Goal: Task Accomplishment & Management: Manage account settings

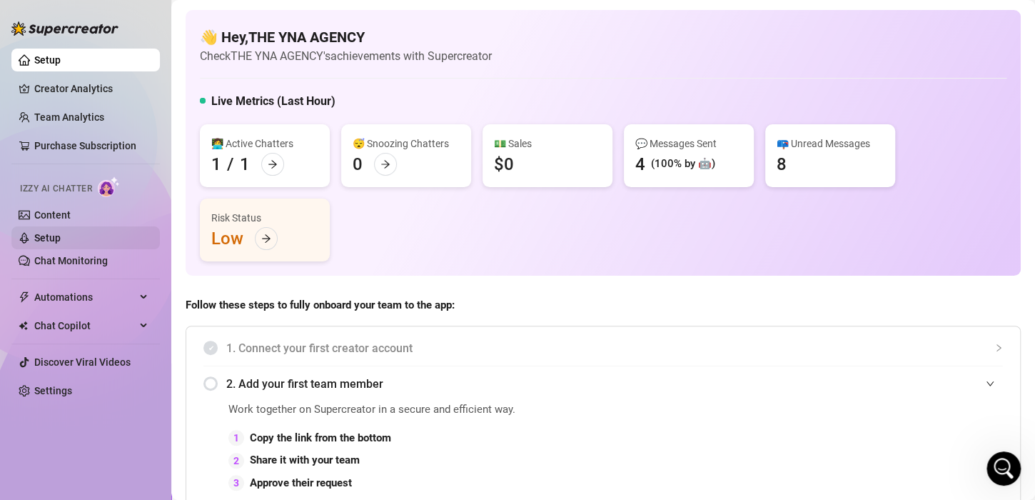
click at [61, 241] on link "Setup" at bounding box center [47, 237] width 26 height 11
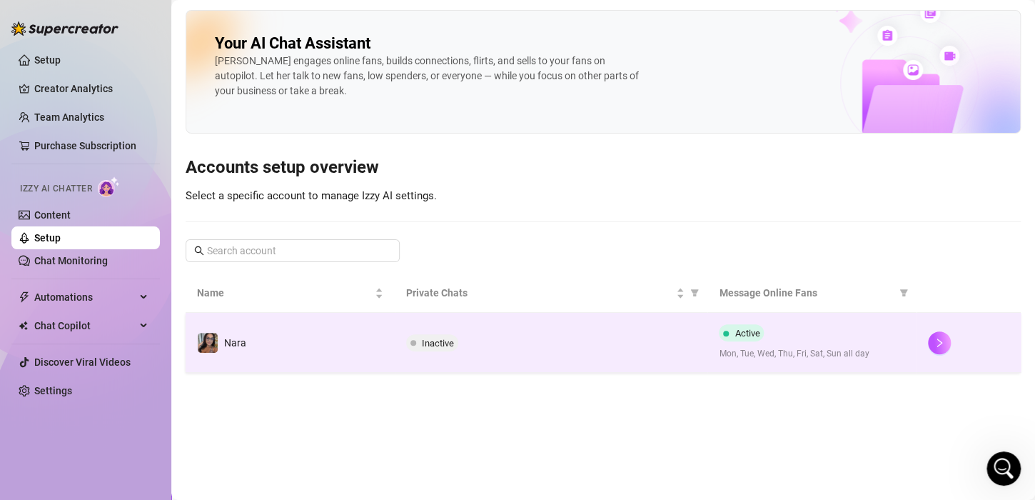
click at [450, 354] on td "Inactive" at bounding box center [551, 343] width 313 height 60
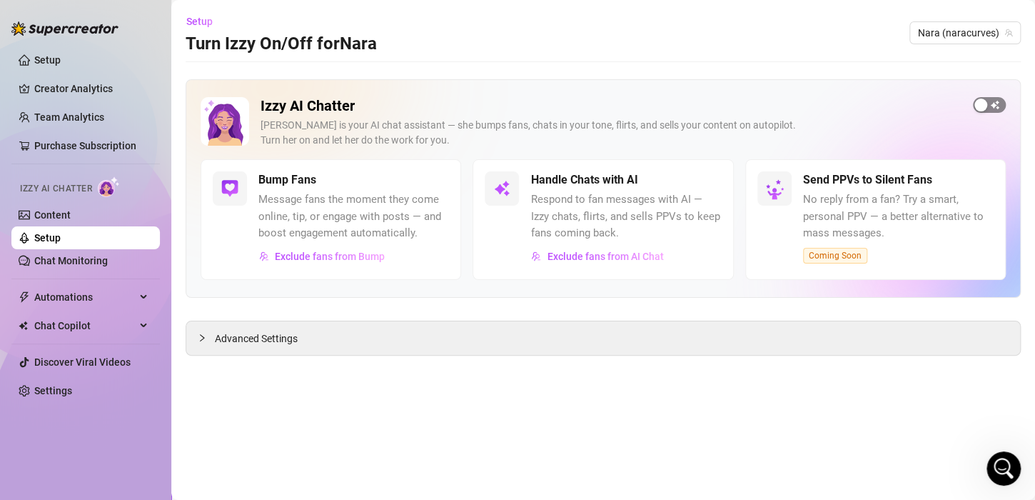
click at [993, 97] on span "button" at bounding box center [989, 105] width 33 height 16
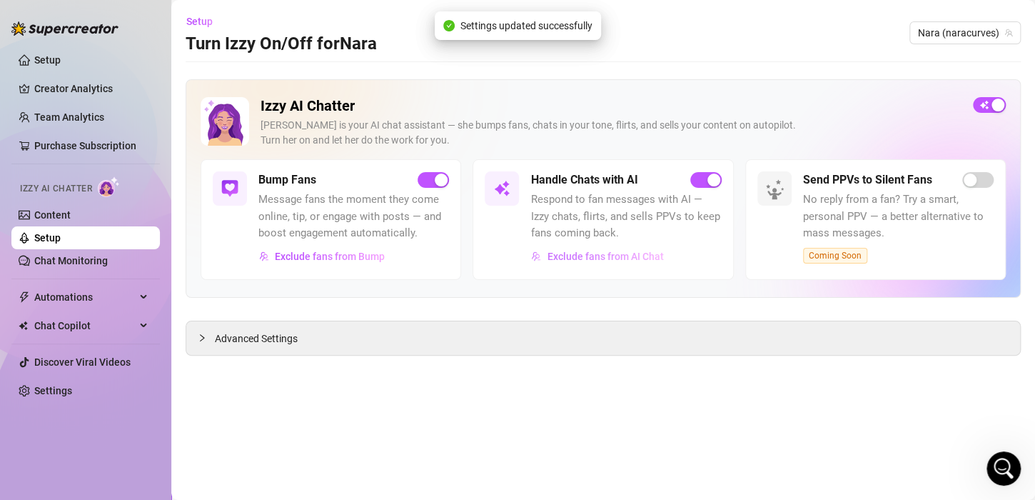
click at [616, 252] on span "Exclude fans from AI Chat" at bounding box center [605, 255] width 116 height 11
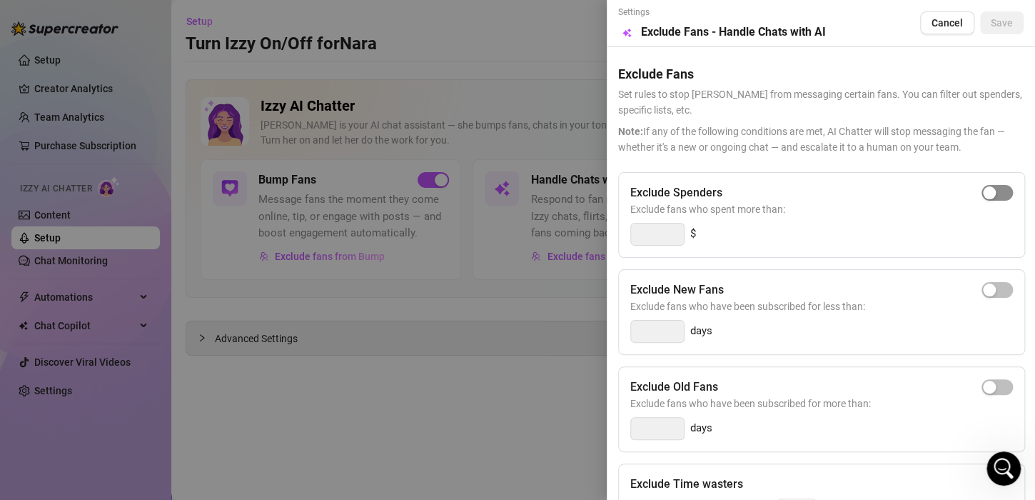
click at [983, 190] on div "button" at bounding box center [989, 192] width 13 height 13
click at [998, 23] on span "Save" at bounding box center [1002, 22] width 22 height 11
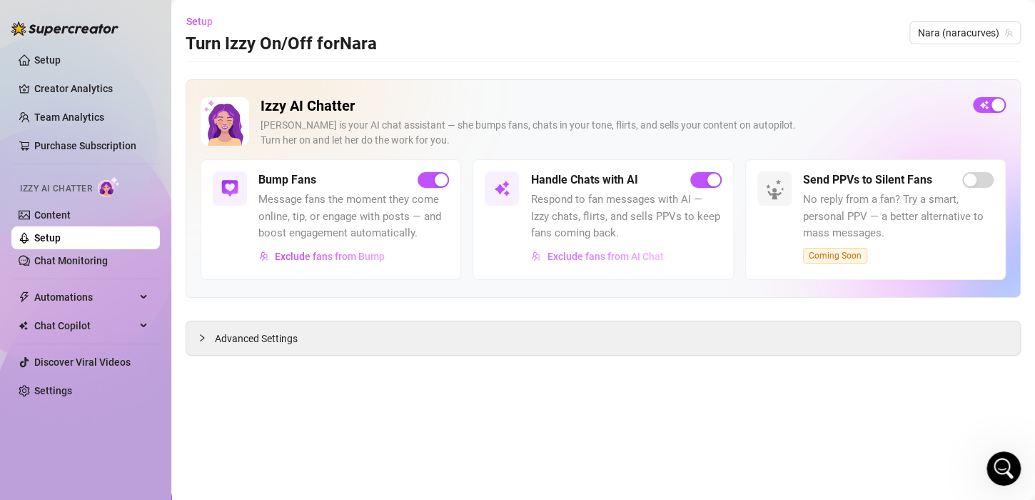
click at [609, 259] on span "Exclude fans from AI Chat" at bounding box center [605, 255] width 116 height 11
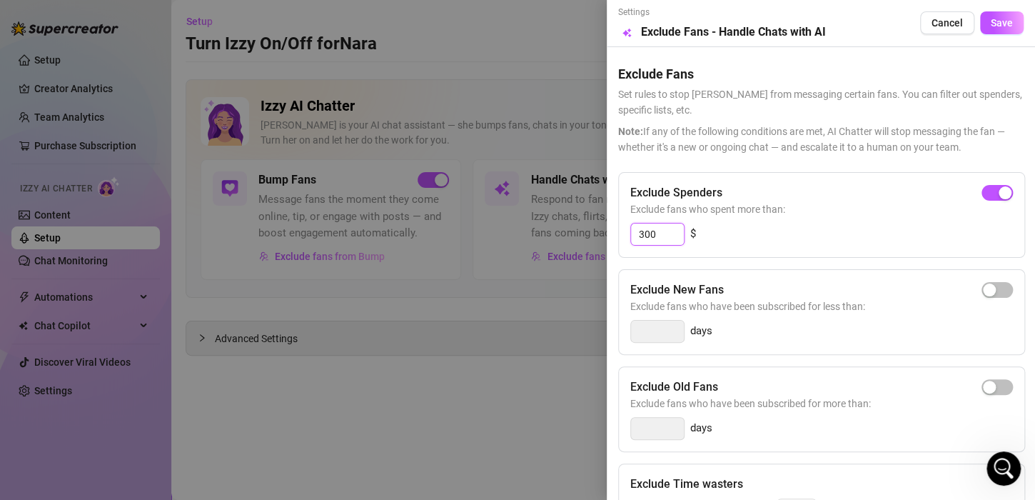
click at [664, 231] on input "300" at bounding box center [657, 233] width 53 height 21
type input "3"
click at [983, 191] on div "button" at bounding box center [989, 192] width 13 height 13
click at [657, 237] on input "300" at bounding box center [657, 233] width 53 height 21
type input "3"
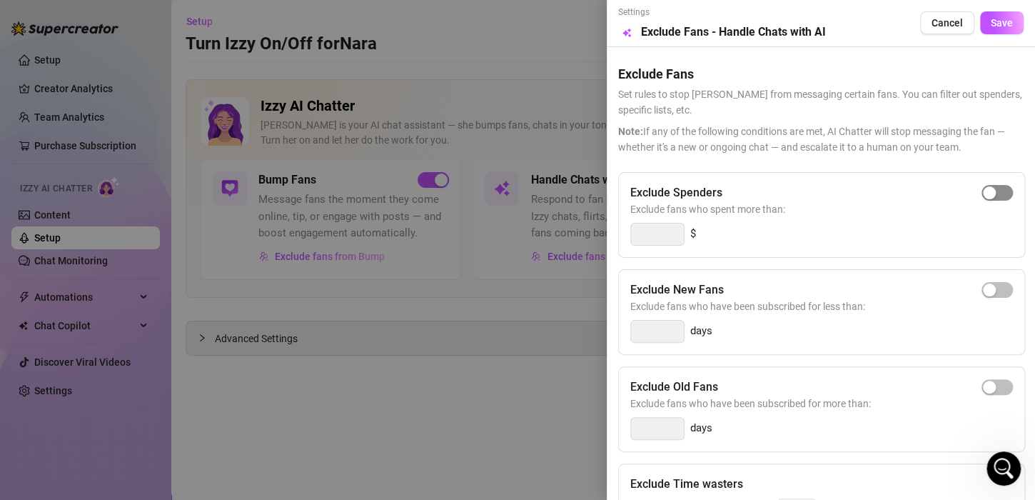
click at [987, 190] on span "button" at bounding box center [996, 193] width 31 height 16
click at [639, 234] on input "300" at bounding box center [657, 233] width 53 height 21
type input "400"
click at [550, 322] on div at bounding box center [517, 250] width 1035 height 500
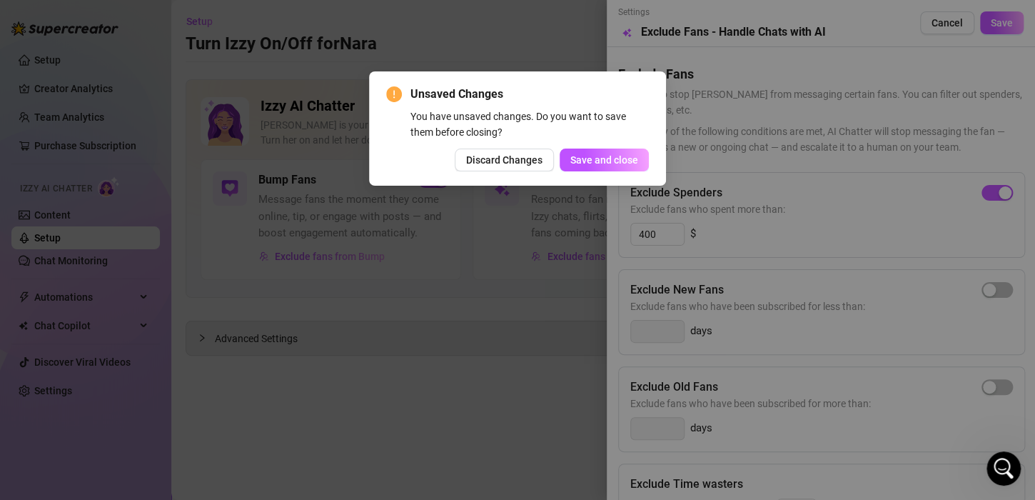
click at [821, 293] on div "Unsaved Changes You have unsaved changes. Do you want to save them before closi…" at bounding box center [517, 250] width 1035 height 500
click at [534, 158] on span "Discard Changes" at bounding box center [504, 159] width 76 height 11
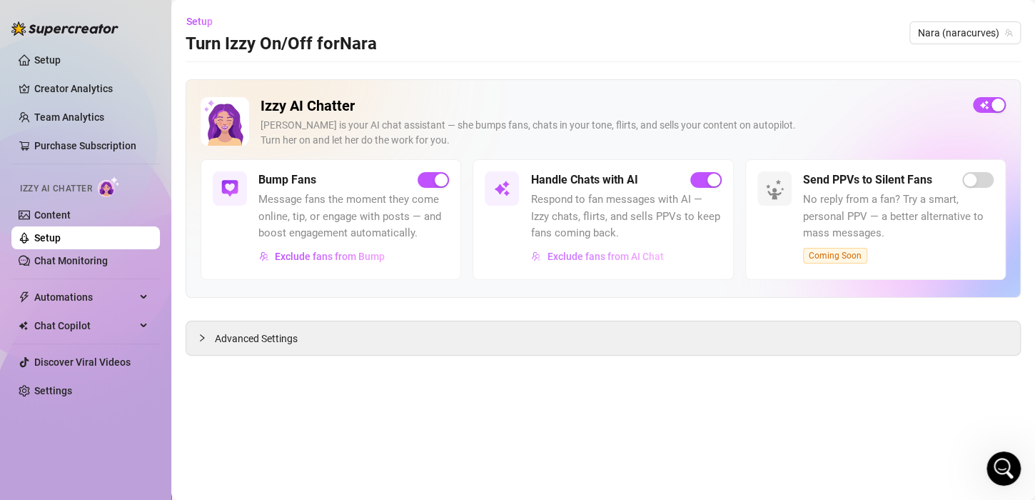
click at [628, 256] on span "Exclude fans from AI Chat" at bounding box center [605, 255] width 116 height 11
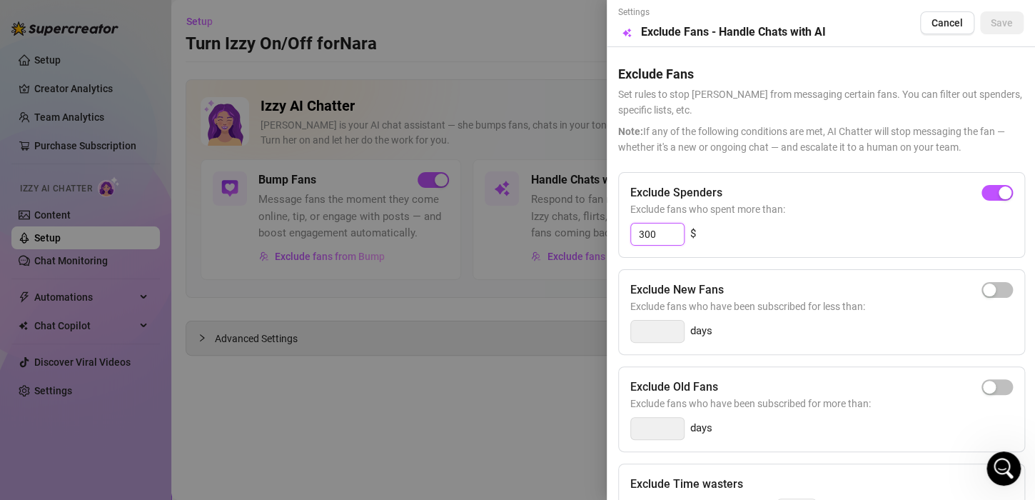
click at [644, 233] on input "300" at bounding box center [657, 233] width 53 height 21
type input "400"
click at [996, 27] on span "Save" at bounding box center [1002, 22] width 22 height 11
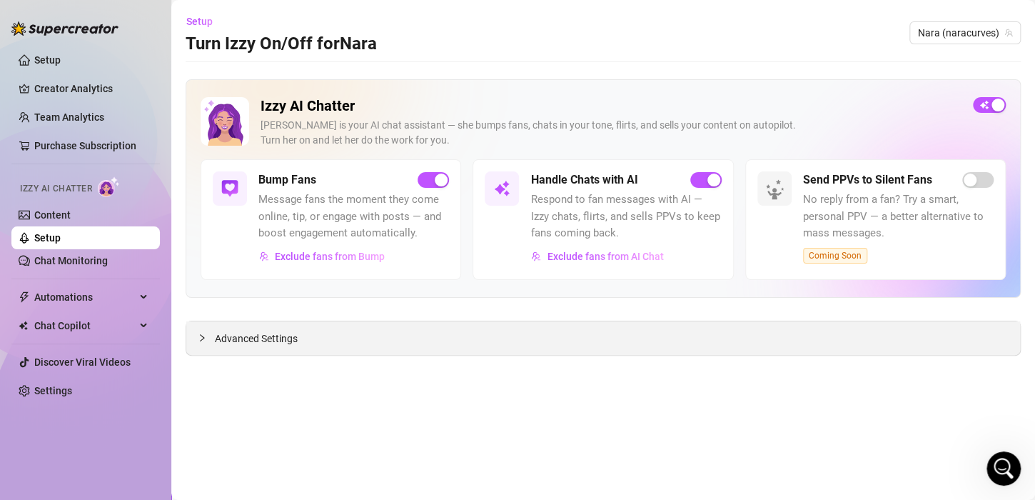
click at [290, 341] on span "Advanced Settings" at bounding box center [256, 338] width 83 height 16
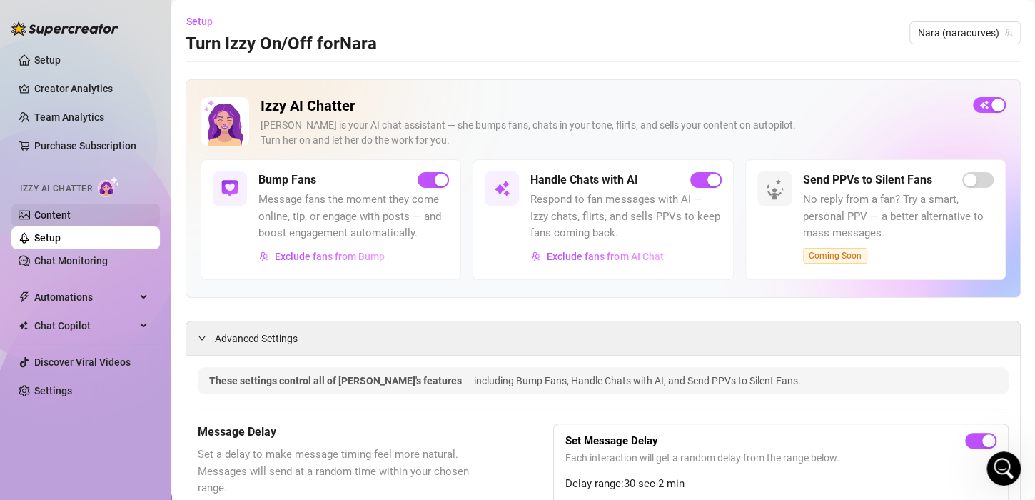
click at [68, 210] on link "Content" at bounding box center [52, 214] width 36 height 11
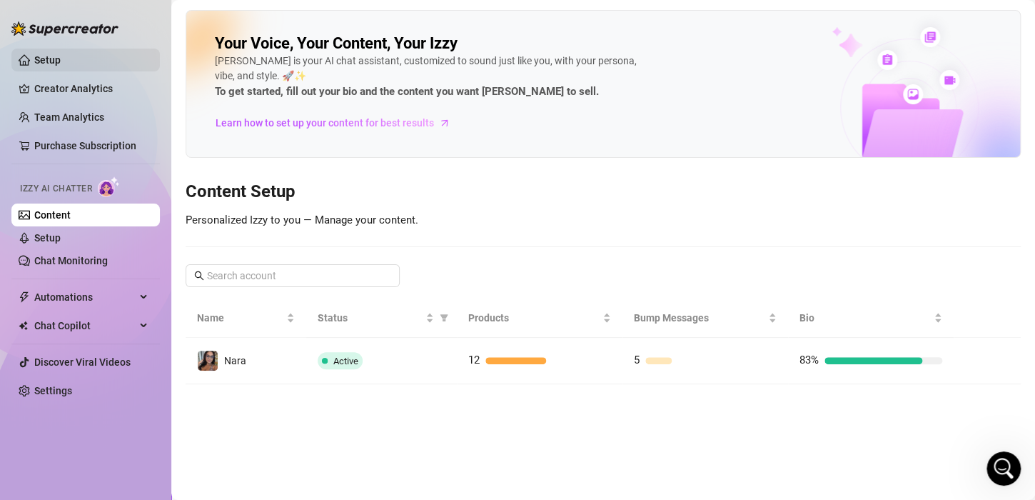
click at [45, 64] on link "Setup" at bounding box center [47, 59] width 26 height 11
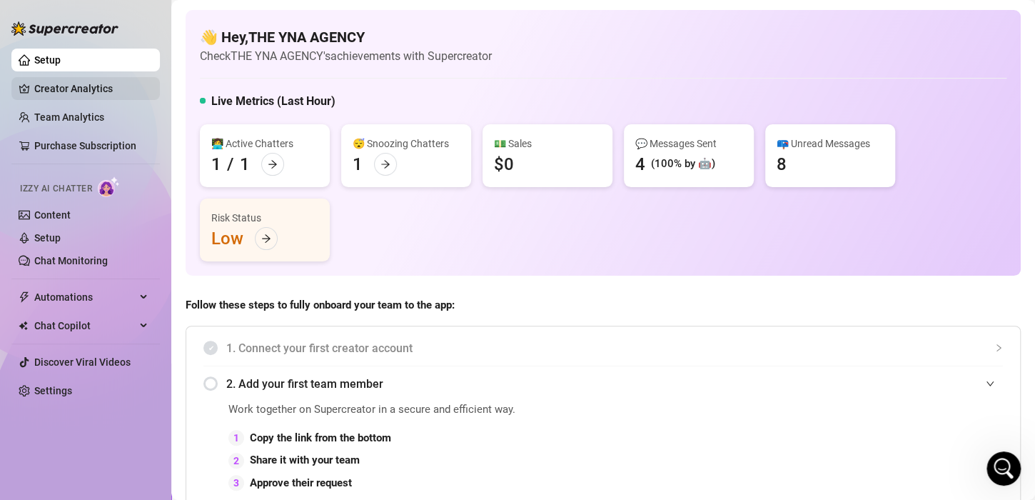
click at [86, 86] on link "Creator Analytics" at bounding box center [91, 88] width 114 height 23
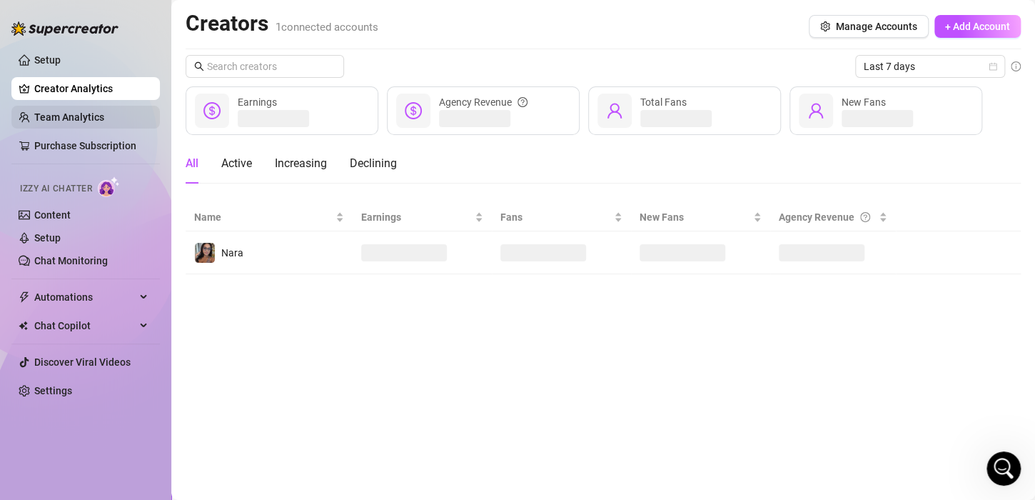
click at [74, 113] on link "Team Analytics" at bounding box center [69, 116] width 70 height 11
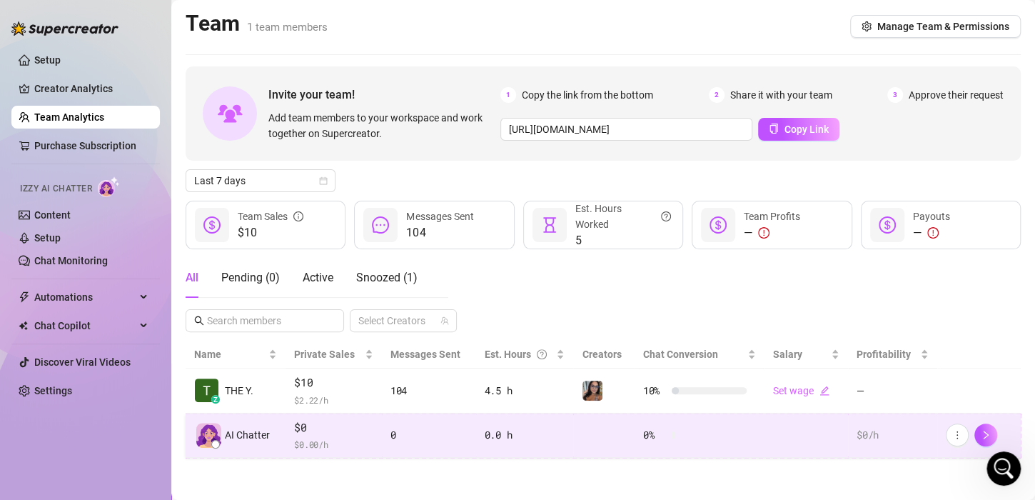
click at [248, 445] on div "AI Chatter" at bounding box center [235, 434] width 83 height 25
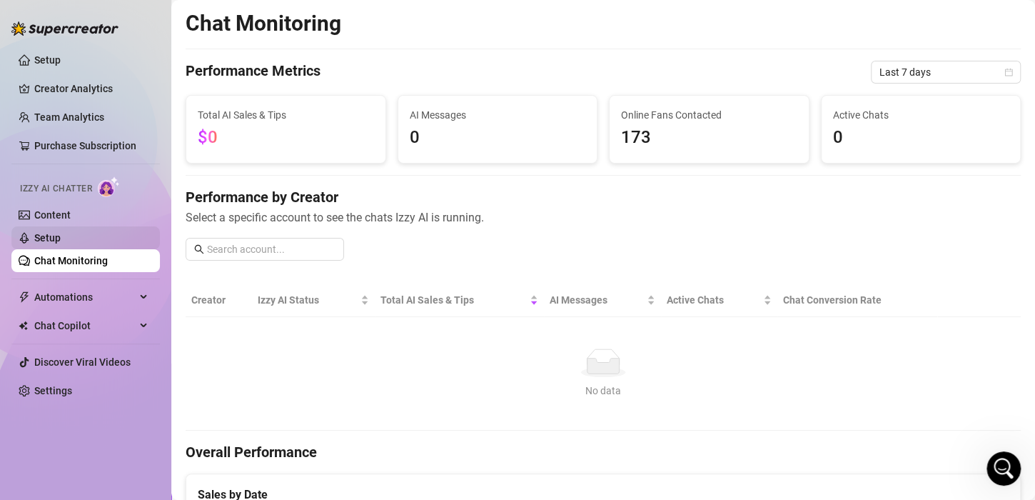
click at [56, 232] on link "Setup" at bounding box center [47, 237] width 26 height 11
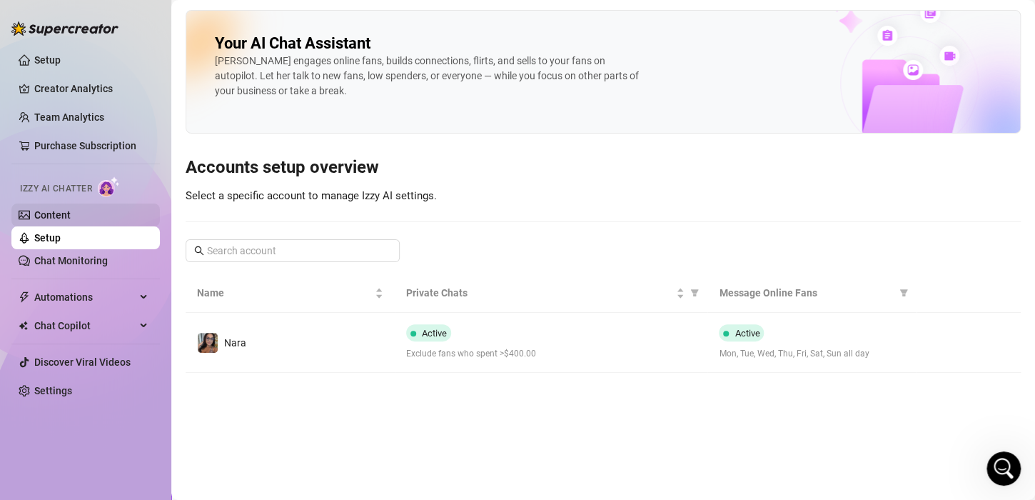
click at [51, 209] on link "Content" at bounding box center [52, 214] width 36 height 11
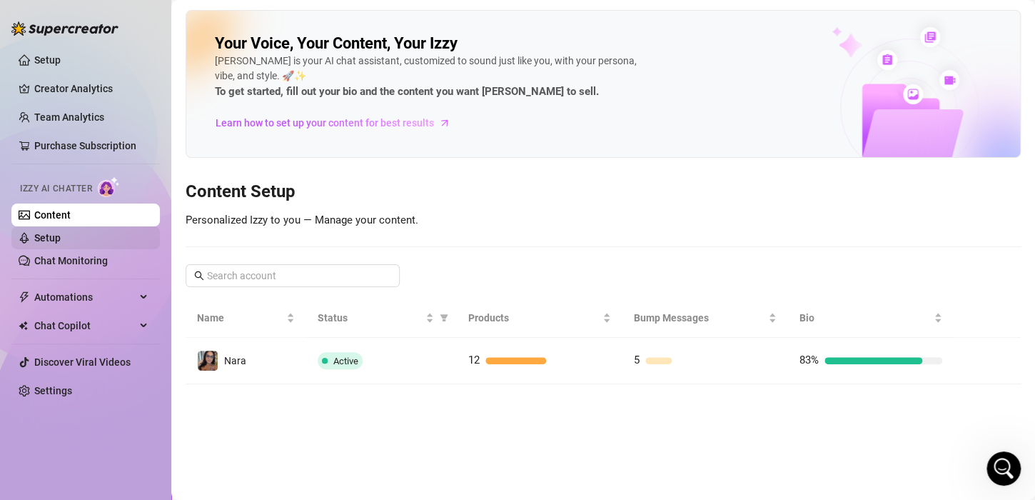
click at [61, 232] on link "Setup" at bounding box center [47, 237] width 26 height 11
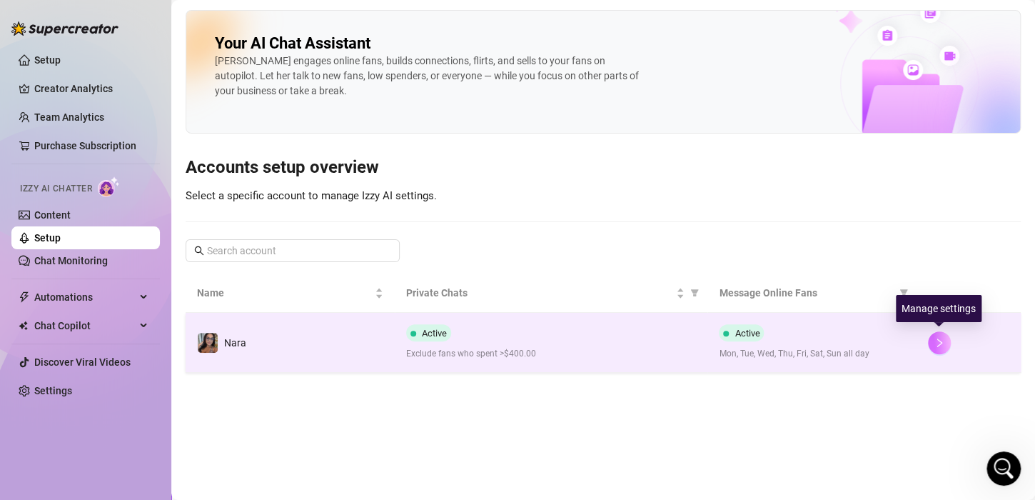
click at [948, 335] on button "button" at bounding box center [939, 342] width 23 height 23
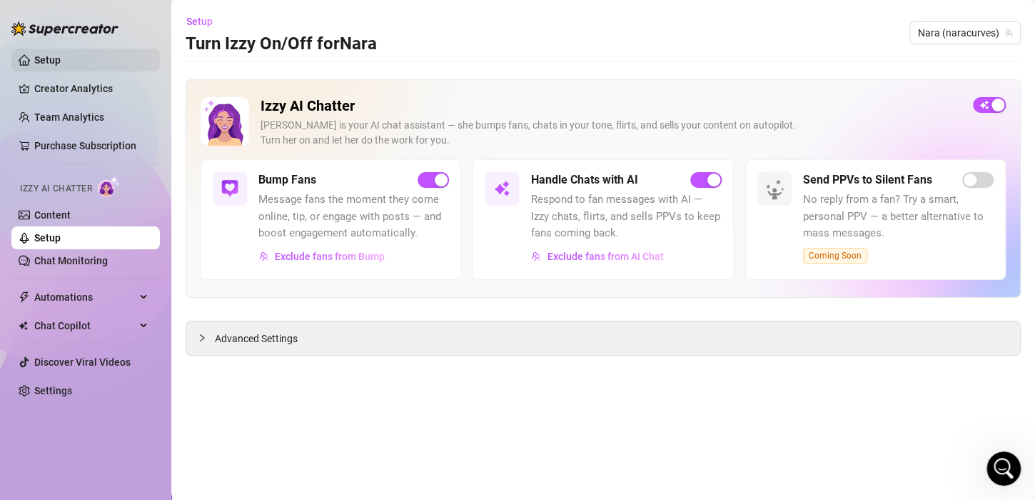
click at [61, 54] on link "Setup" at bounding box center [47, 59] width 26 height 11
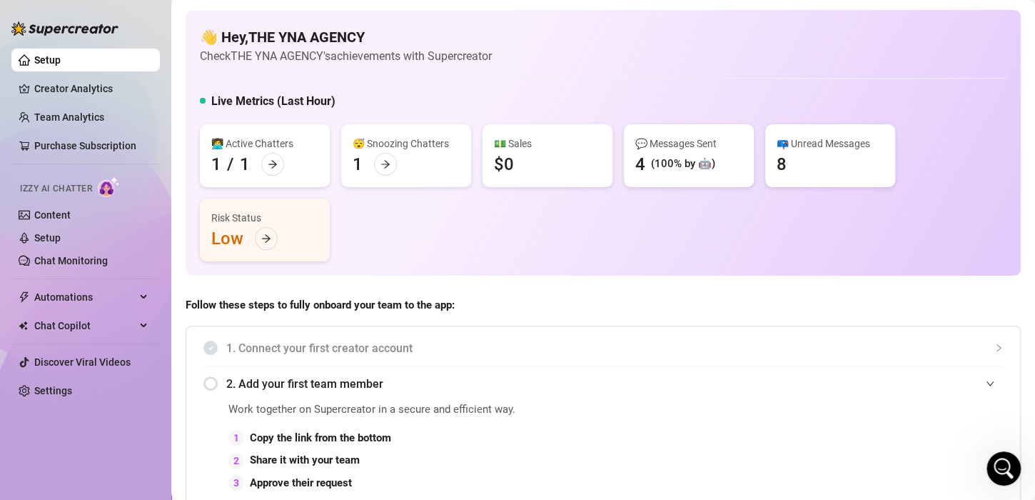
click at [293, 158] on div "👩‍💻 Active Chatters 1 / 1" at bounding box center [265, 155] width 130 height 63
click at [376, 170] on div at bounding box center [385, 164] width 23 height 23
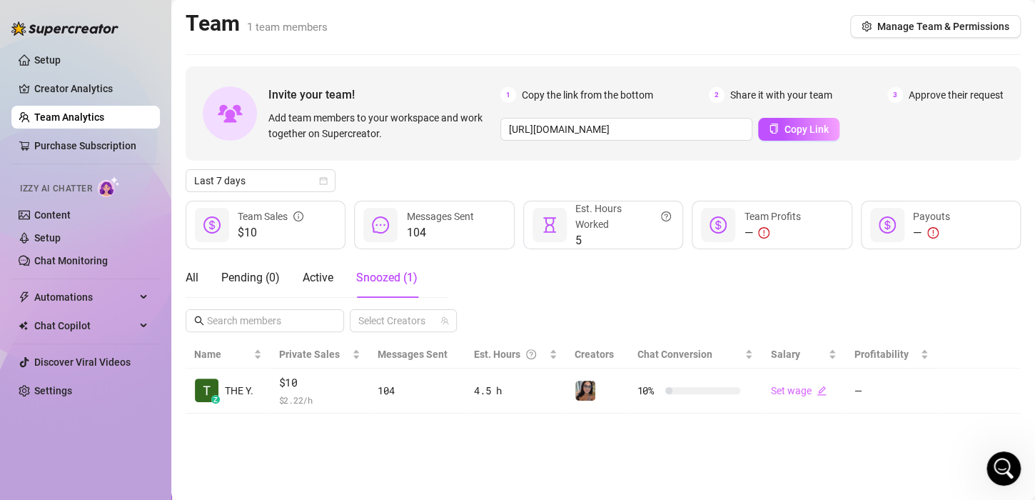
click at [61, 46] on ul "Setup Creator Analytics Team Analytics Purchase Subscription Izzy AI Chatter Co…" at bounding box center [85, 225] width 148 height 365
click at [60, 59] on link "Setup" at bounding box center [47, 59] width 26 height 11
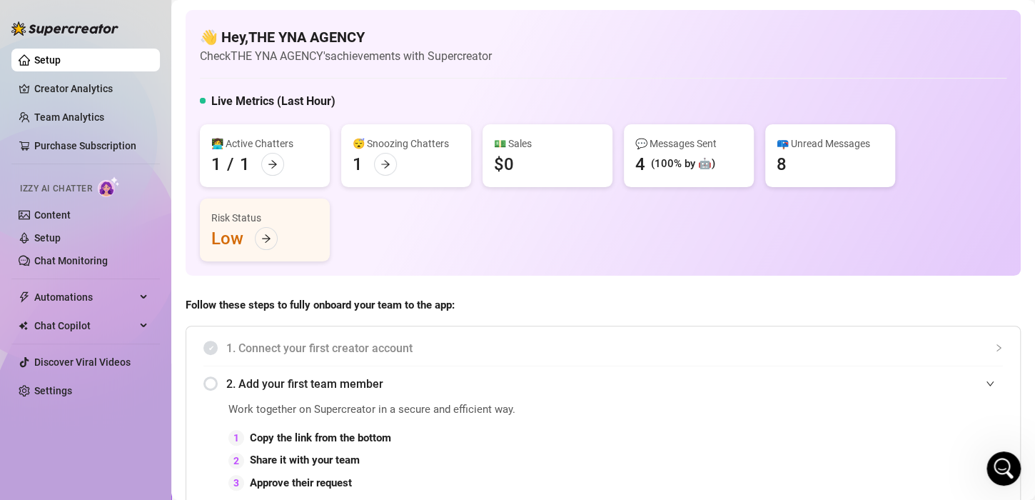
click at [830, 166] on div "📪 Unread Messages 8" at bounding box center [830, 155] width 130 height 63
click at [814, 147] on div "📪 Unread Messages" at bounding box center [829, 144] width 107 height 16
click at [794, 159] on div "📪 Unread Messages 8" at bounding box center [830, 155] width 130 height 63
click at [111, 86] on link "Creator Analytics" at bounding box center [91, 88] width 114 height 23
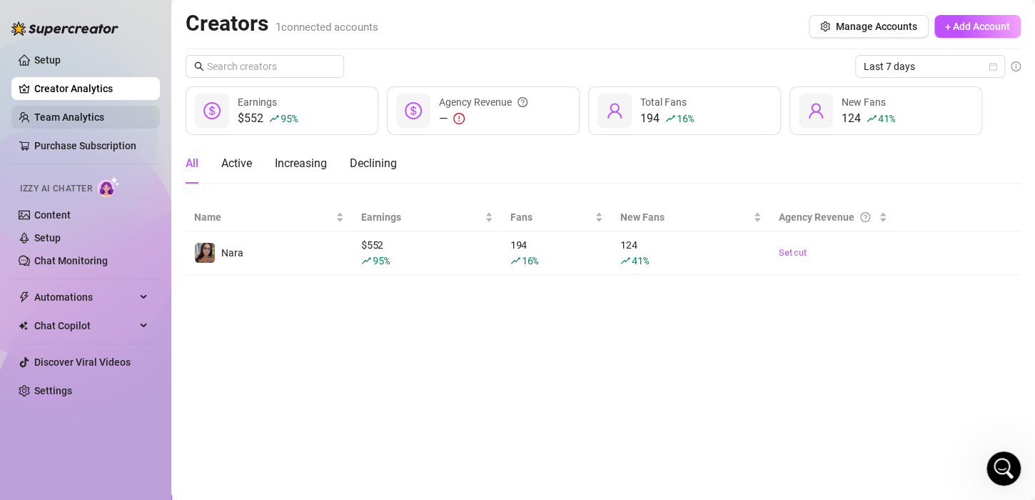
click at [69, 121] on link "Team Analytics" at bounding box center [69, 116] width 70 height 11
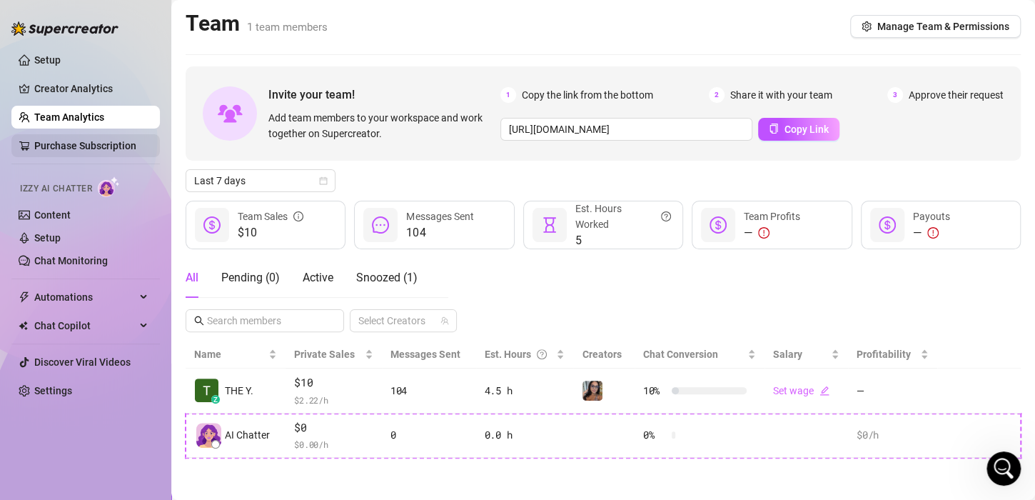
click at [76, 140] on link "Purchase Subscription" at bounding box center [85, 145] width 102 height 11
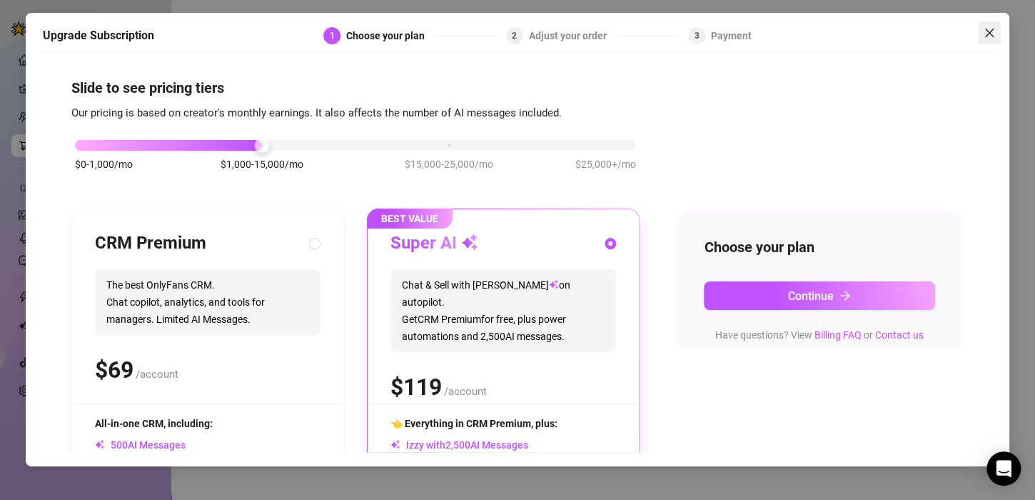
click at [991, 33] on icon "close" at bounding box center [988, 32] width 11 height 11
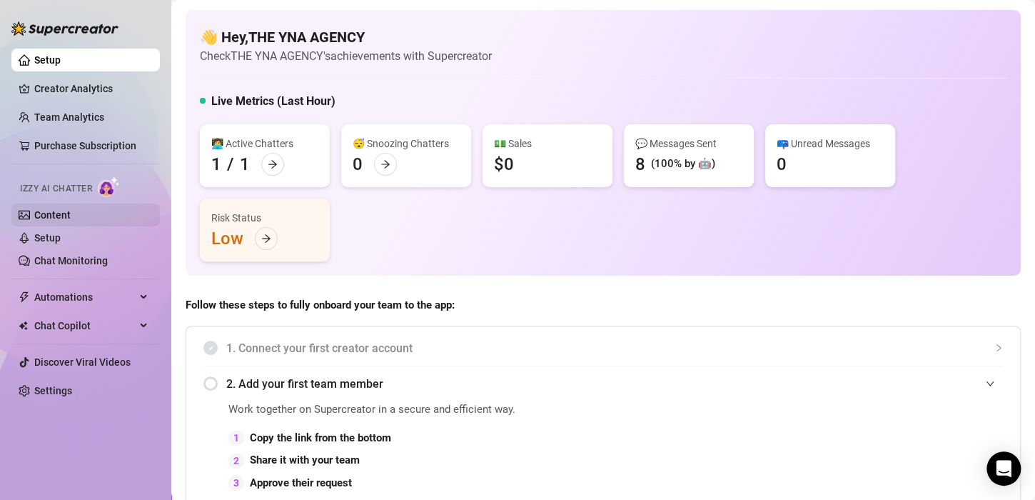
click at [48, 216] on link "Content" at bounding box center [52, 214] width 36 height 11
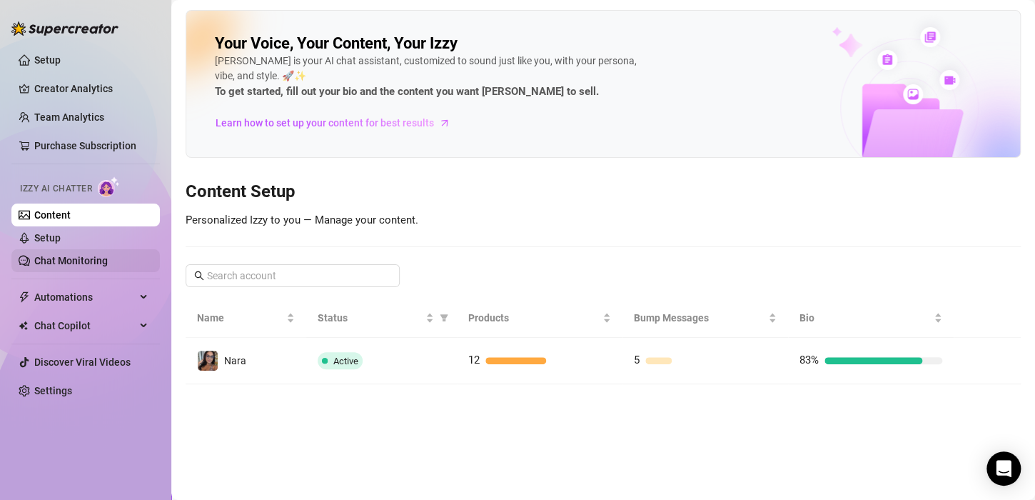
click at [49, 255] on link "Chat Monitoring" at bounding box center [71, 260] width 74 height 11
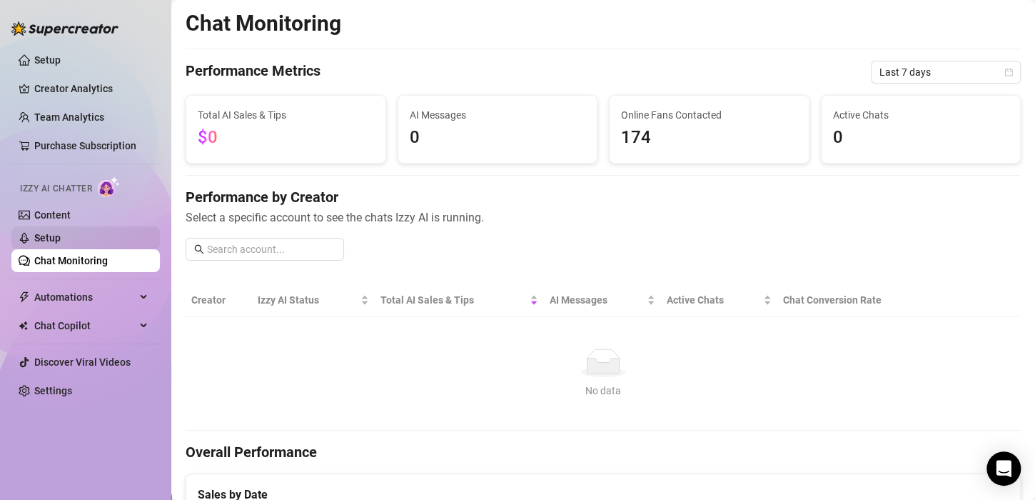
click at [56, 243] on link "Setup" at bounding box center [47, 237] width 26 height 11
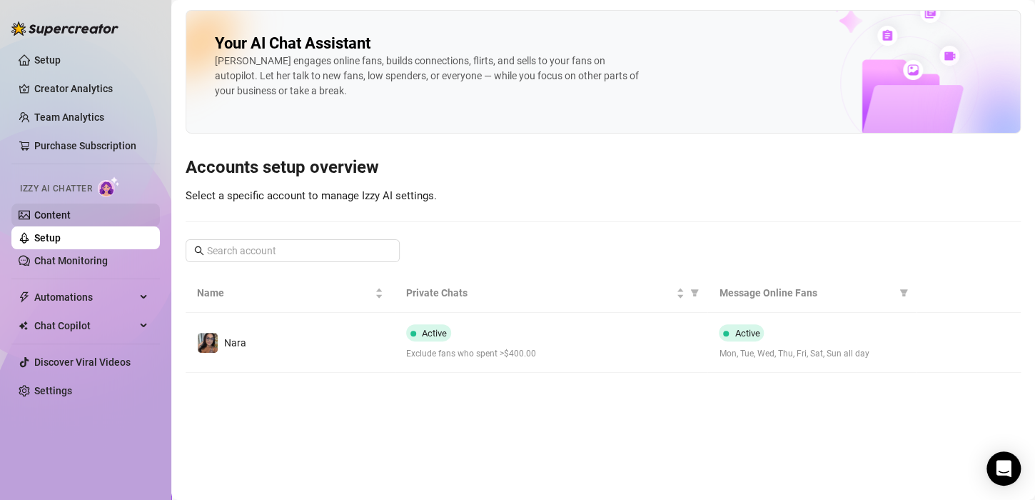
click at [45, 216] on link "Content" at bounding box center [52, 214] width 36 height 11
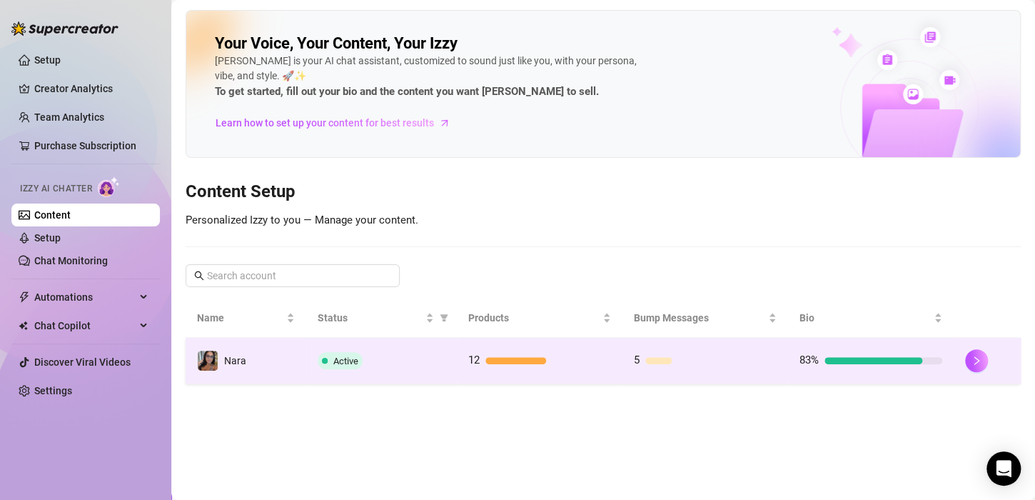
click at [997, 364] on div at bounding box center [987, 360] width 44 height 23
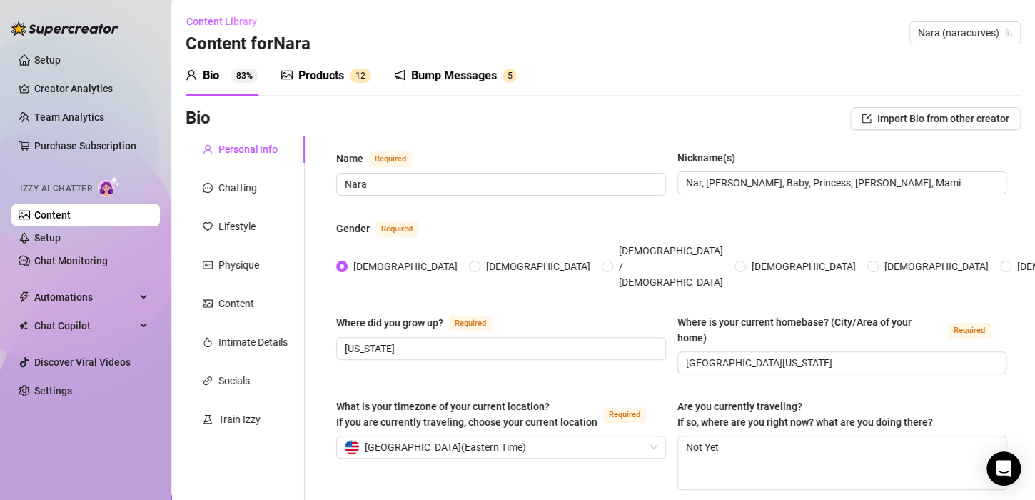
radio input "true"
type input "December 21st, 2001"
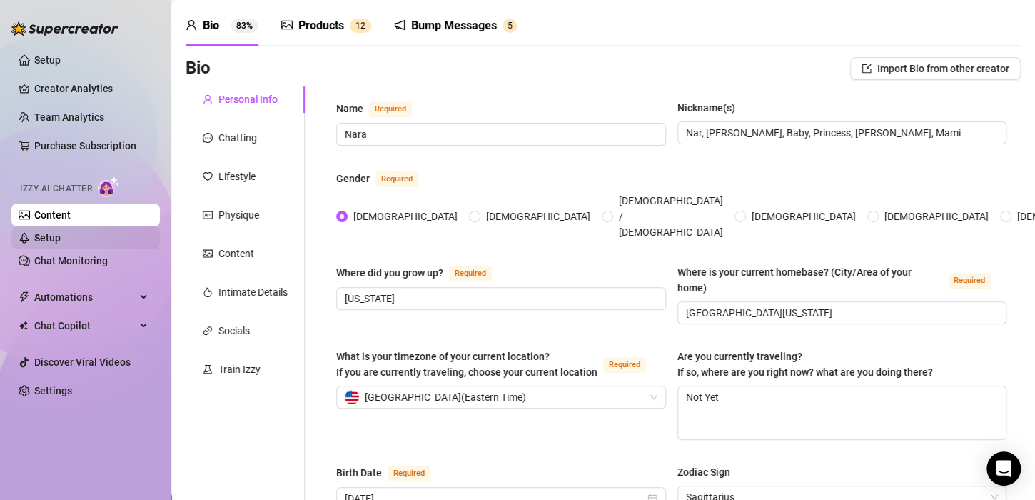
click at [61, 235] on link "Setup" at bounding box center [47, 237] width 26 height 11
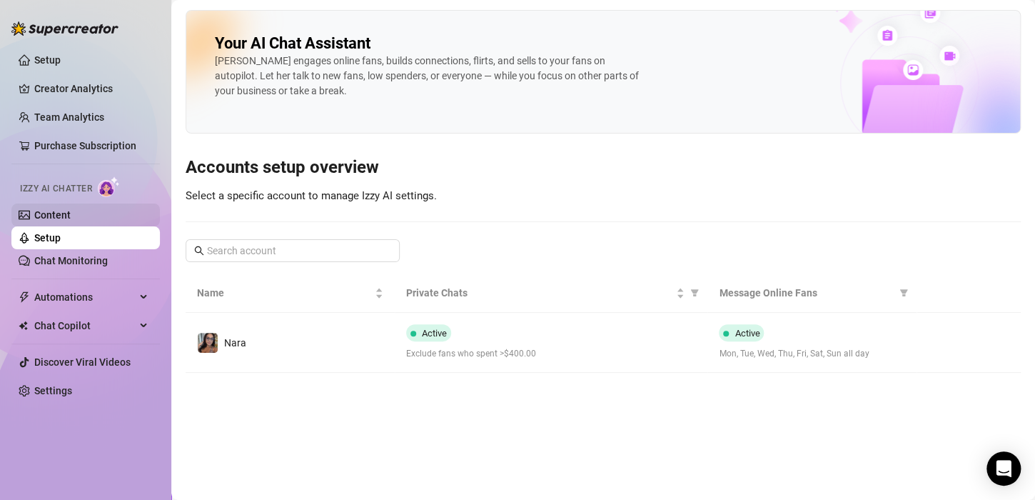
click at [60, 211] on link "Content" at bounding box center [52, 214] width 36 height 11
